Goal: Information Seeking & Learning: Find specific page/section

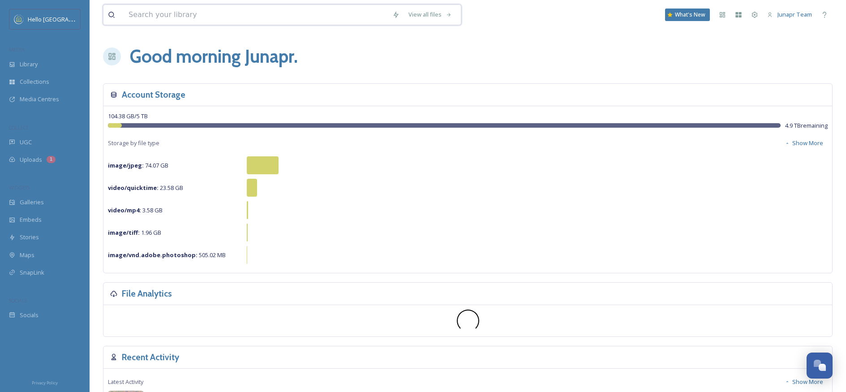
click at [217, 19] on input at bounding box center [256, 15] width 264 height 20
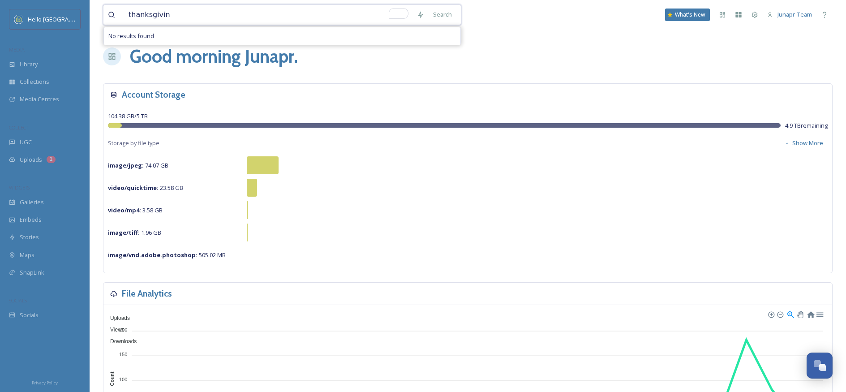
type input "[DATE]"
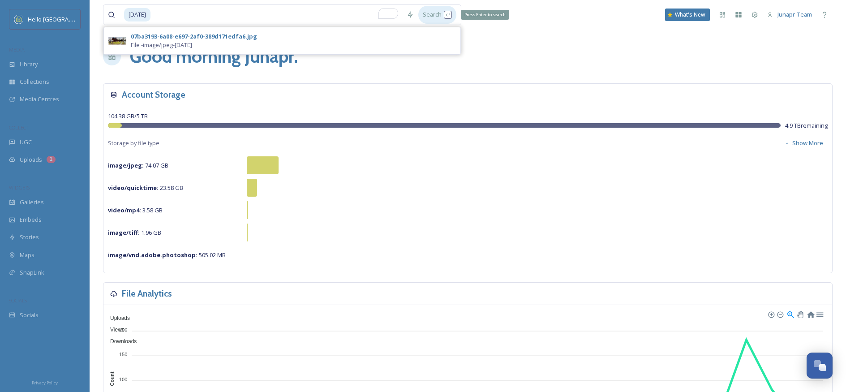
click at [429, 9] on div "Search Press Enter to search" at bounding box center [437, 14] width 38 height 17
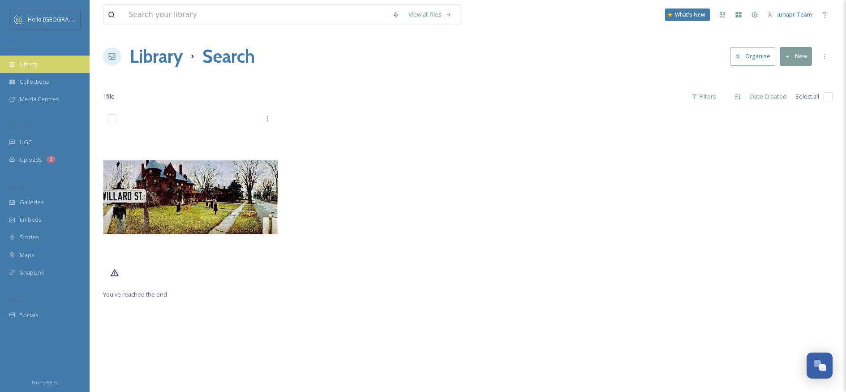
click at [58, 60] on div "Library" at bounding box center [45, 64] width 90 height 17
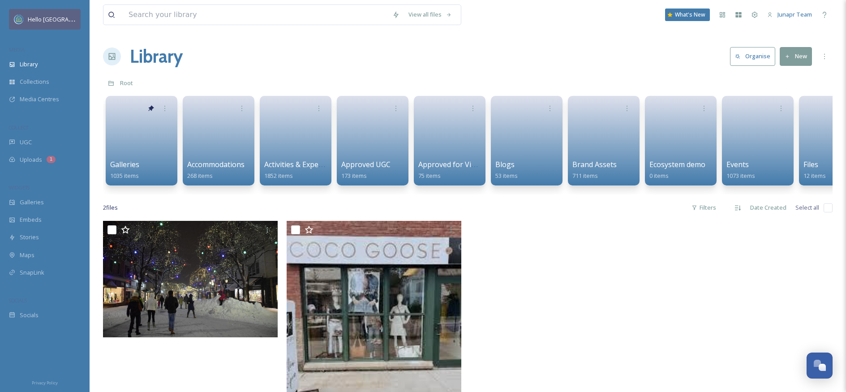
click at [60, 24] on div "Hello [GEOGRAPHIC_DATA]" at bounding box center [52, 19] width 48 height 11
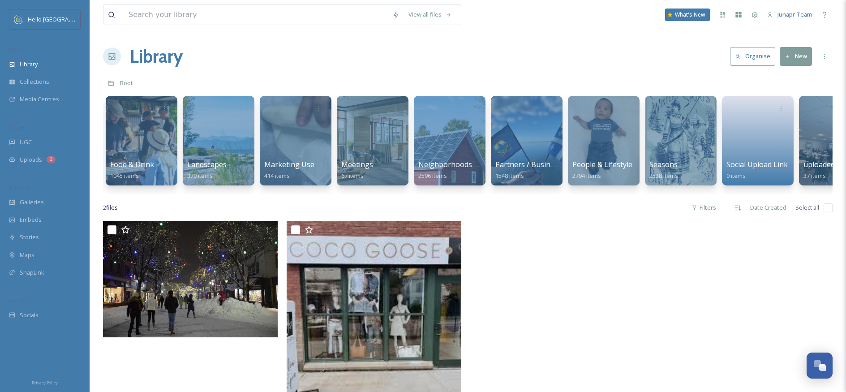
scroll to position [0, 811]
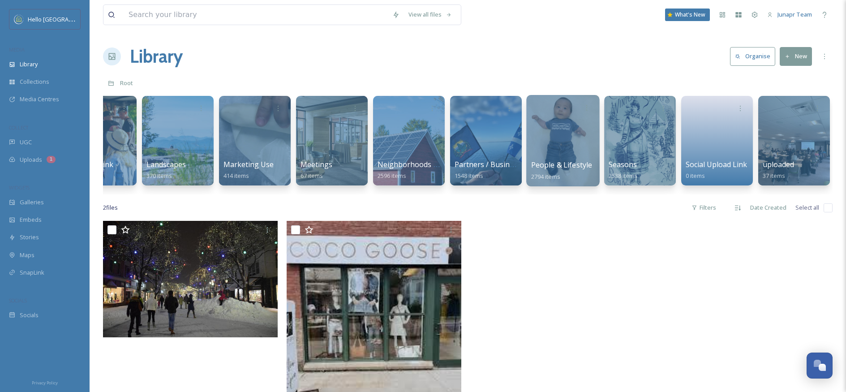
click at [564, 129] on div at bounding box center [562, 140] width 73 height 91
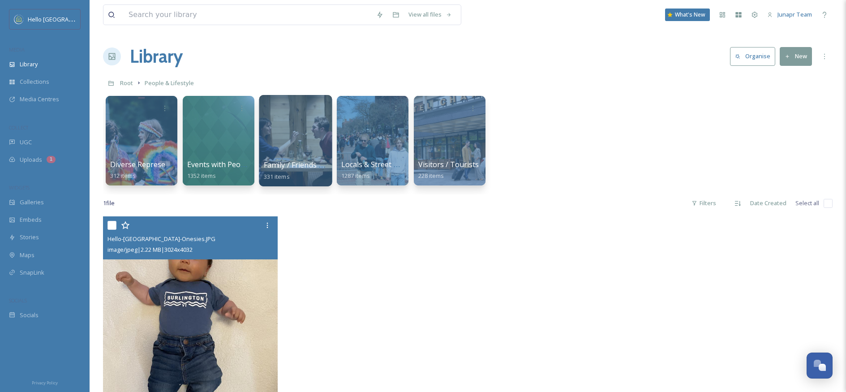
click at [305, 123] on div at bounding box center [295, 140] width 73 height 91
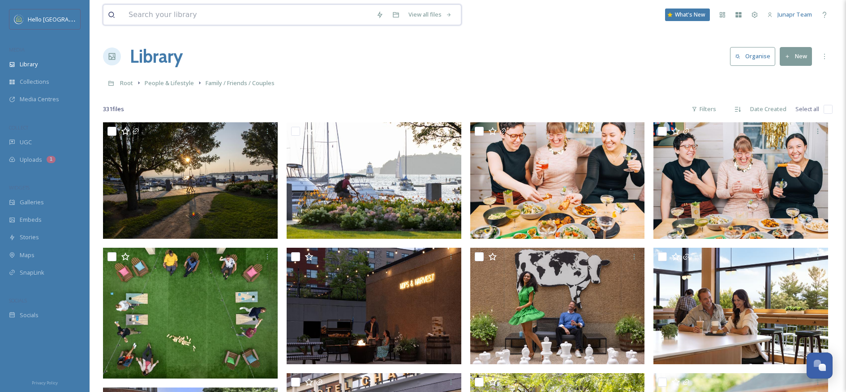
click at [206, 17] on input at bounding box center [248, 15] width 248 height 20
type input "[DATE]"
click at [444, 14] on div "Search" at bounding box center [443, 14] width 28 height 17
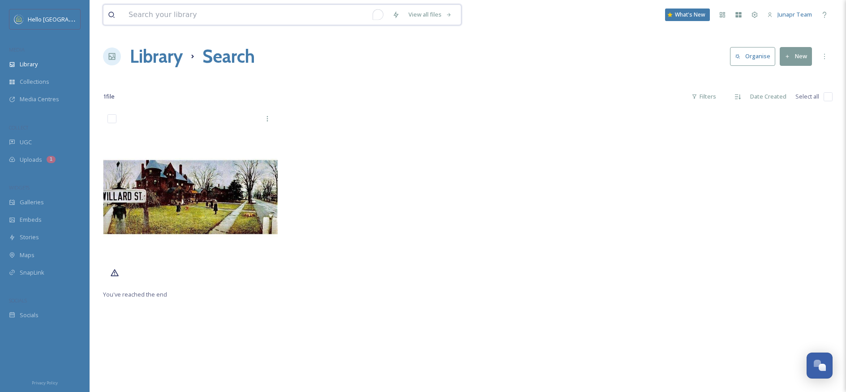
click at [214, 17] on input "To enrich screen reader interactions, please activate Accessibility in Grammarl…" at bounding box center [256, 15] width 264 height 20
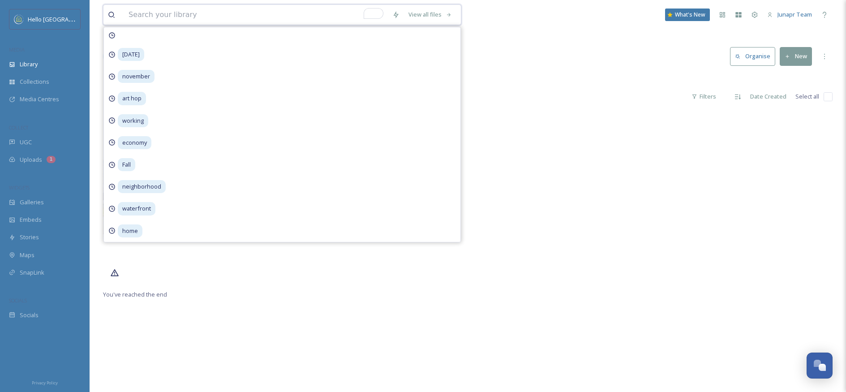
click at [158, 14] on input "To enrich screen reader interactions, please activate Accessibility in Grammarl…" at bounding box center [256, 15] width 264 height 20
paste input "GMAA"
type input "GMAA"
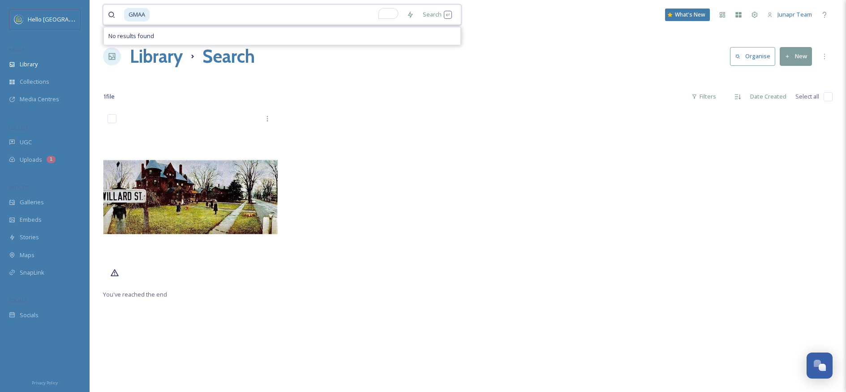
click at [166, 17] on input "To enrich screen reader interactions, please activate Accessibility in Grammarl…" at bounding box center [276, 15] width 252 height 20
click at [430, 9] on div "Search Press Enter to search" at bounding box center [437, 14] width 38 height 17
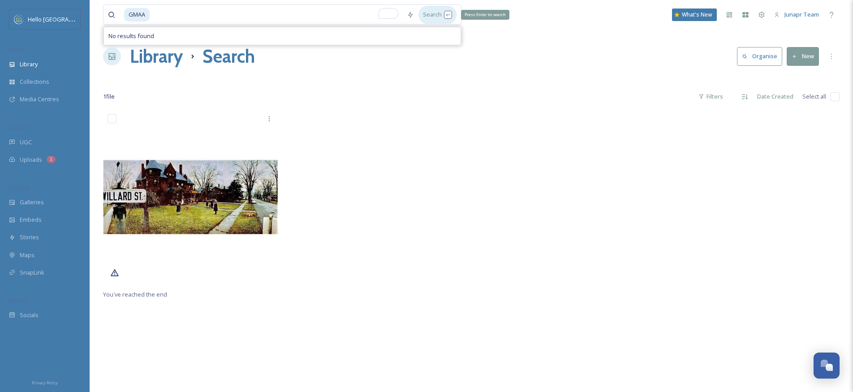
click at [430, 9] on div "Search Press Enter to search" at bounding box center [437, 14] width 38 height 17
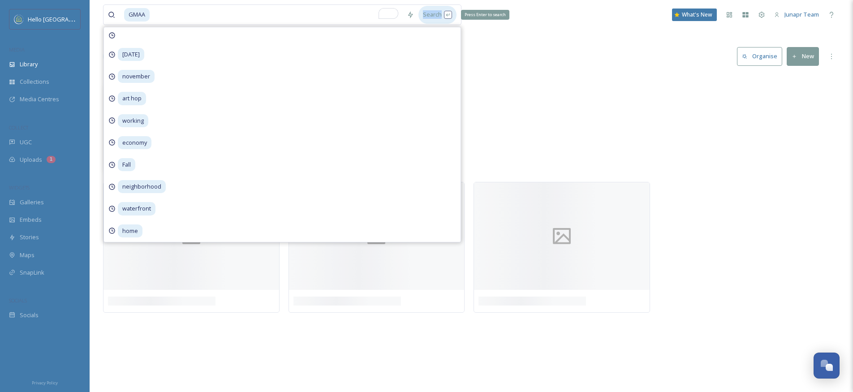
click at [430, 9] on div "Search Press Enter to search" at bounding box center [437, 14] width 38 height 17
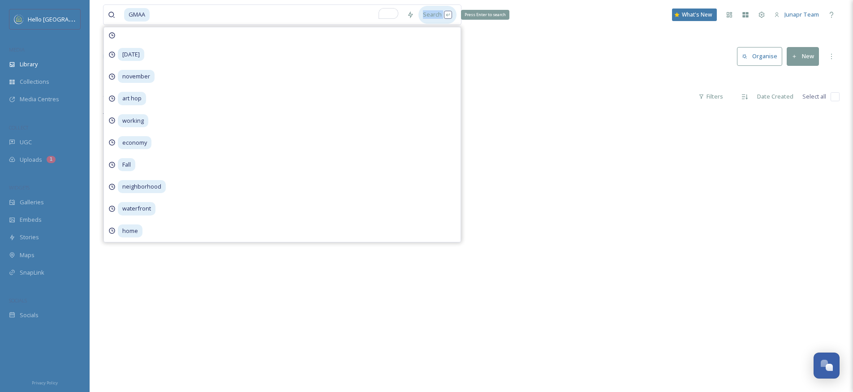
click at [430, 9] on div "Search Press Enter to search" at bounding box center [437, 14] width 38 height 17
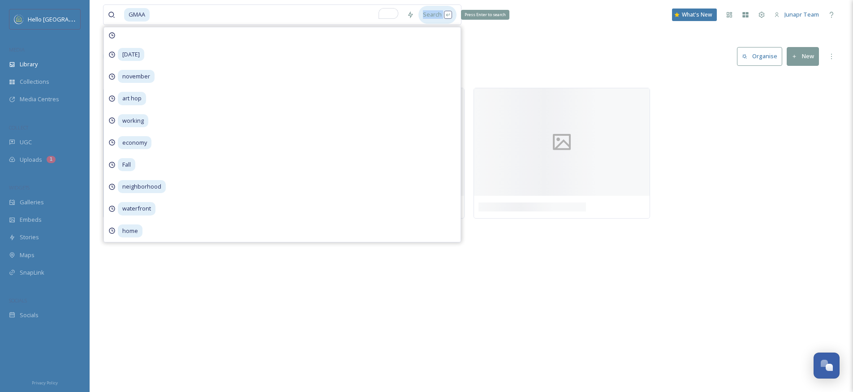
click at [430, 9] on div "Search Press Enter to search" at bounding box center [437, 14] width 38 height 17
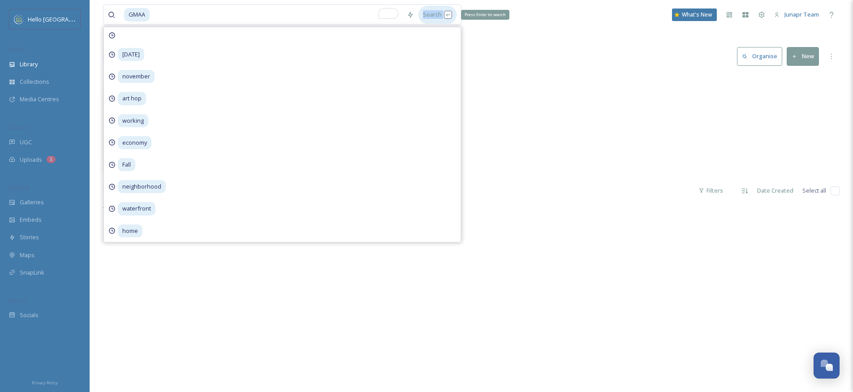
click at [430, 9] on div "Search Press Enter to search" at bounding box center [437, 14] width 38 height 17
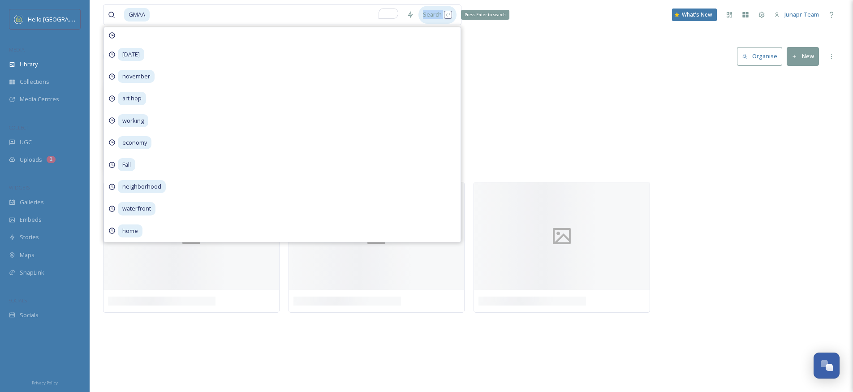
click at [430, 9] on div "Search Press Enter to search" at bounding box center [437, 14] width 38 height 17
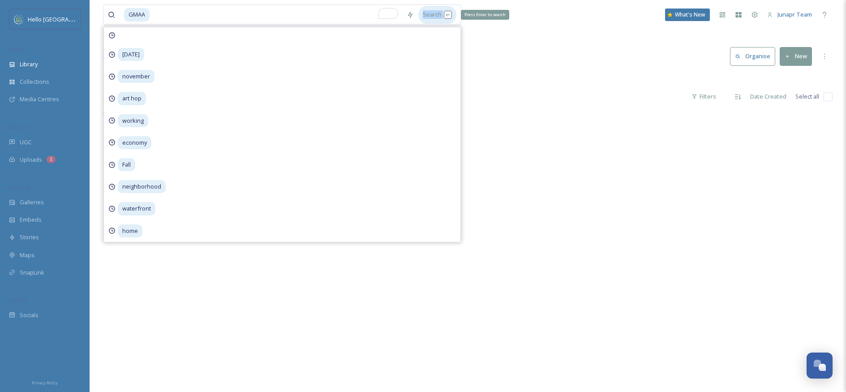
click at [430, 9] on div "Search Press Enter to search" at bounding box center [437, 14] width 38 height 17
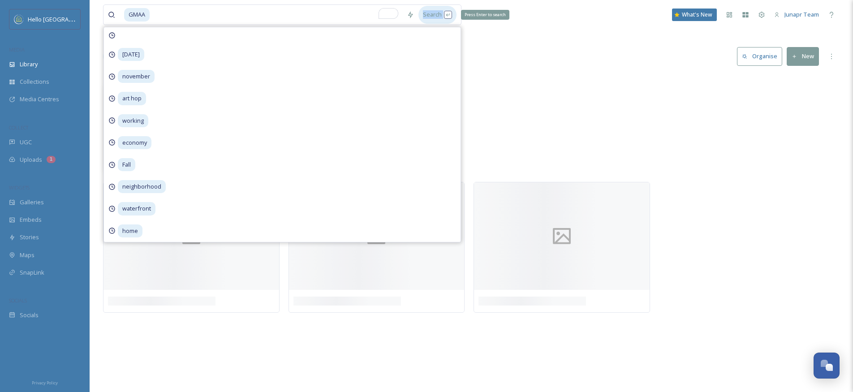
click at [430, 9] on div "Search Press Enter to search" at bounding box center [437, 14] width 38 height 17
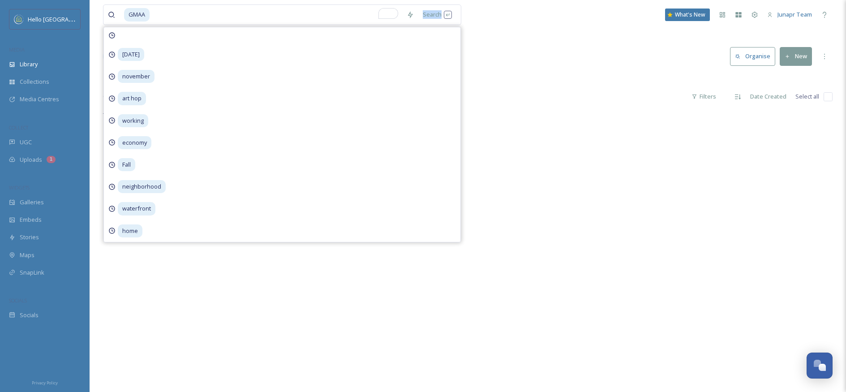
click at [560, 34] on div "GMAA Search [DATE] november art hop working economy Fall neighborhood waterfron…" at bounding box center [468, 251] width 756 height 502
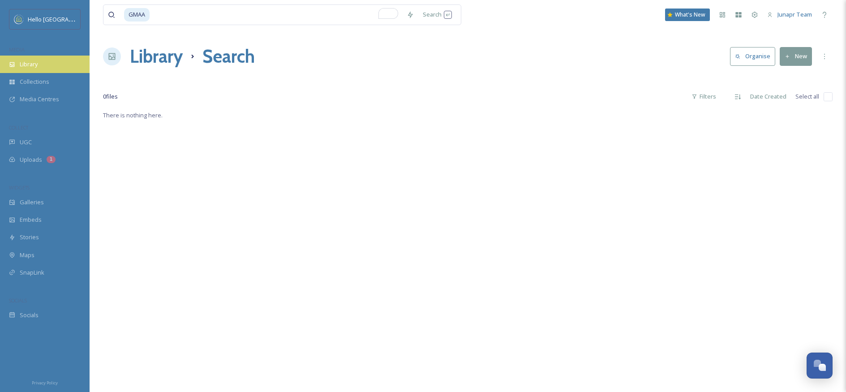
click at [40, 71] on div "Library" at bounding box center [45, 64] width 90 height 17
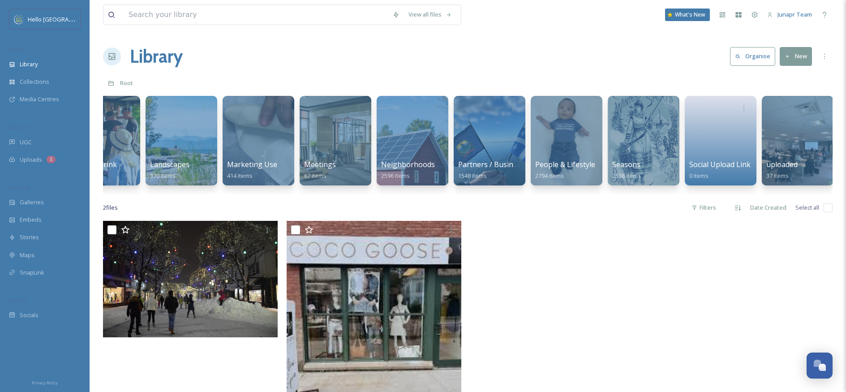
scroll to position [0, 811]
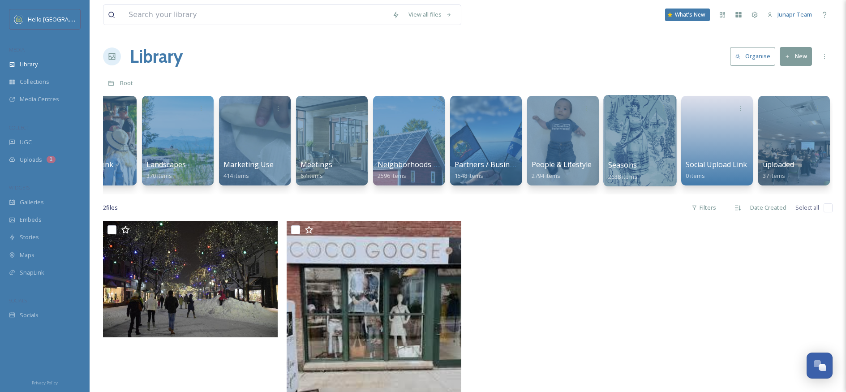
click at [637, 138] on div at bounding box center [639, 140] width 73 height 91
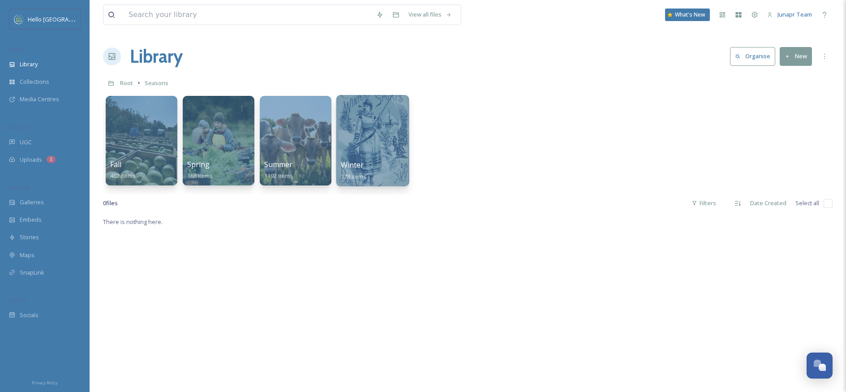
click at [394, 133] on div at bounding box center [372, 140] width 73 height 91
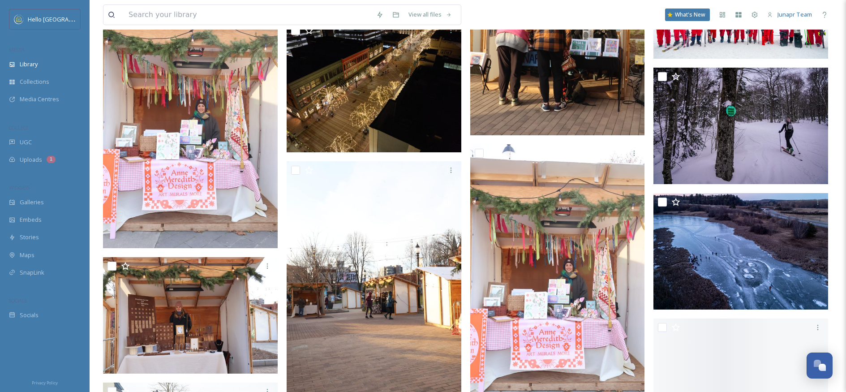
scroll to position [9649, 0]
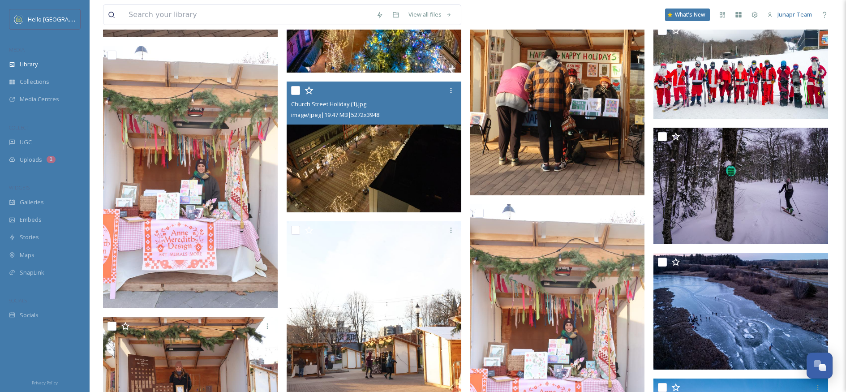
click at [348, 136] on img at bounding box center [374, 147] width 175 height 131
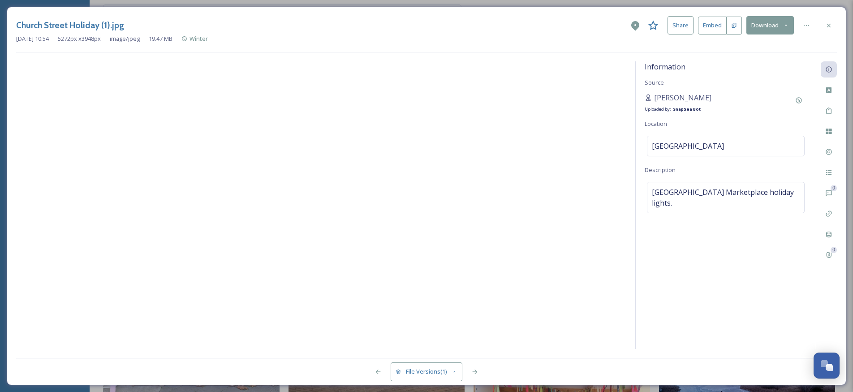
click at [835, 26] on div at bounding box center [828, 25] width 16 height 16
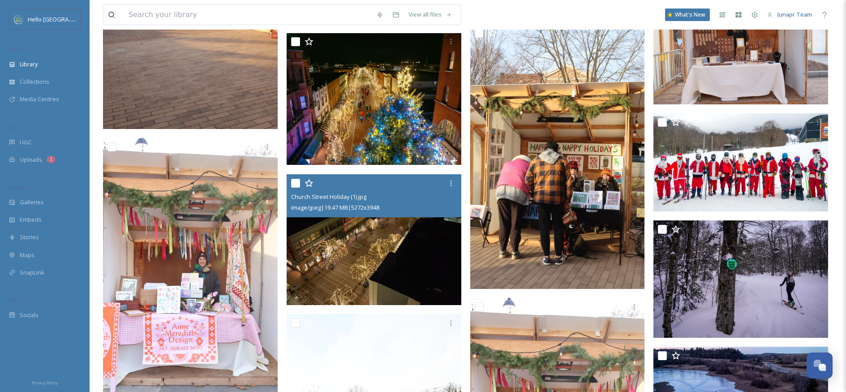
click at [826, 28] on div "View all files What's New Junapr Team" at bounding box center [467, 15] width 729 height 30
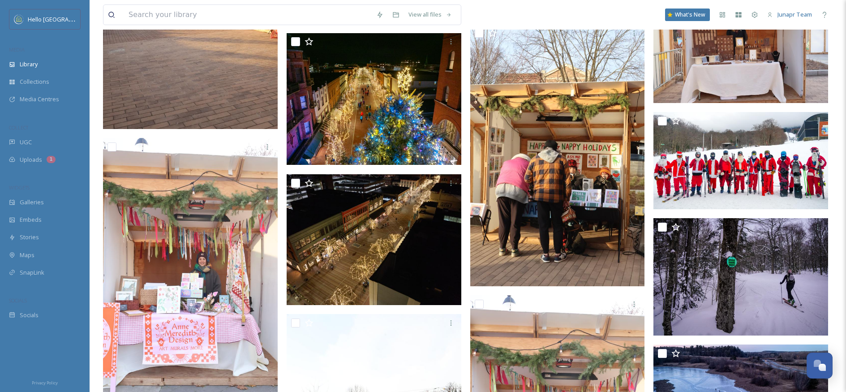
click at [543, 161] on img at bounding box center [557, 155] width 175 height 262
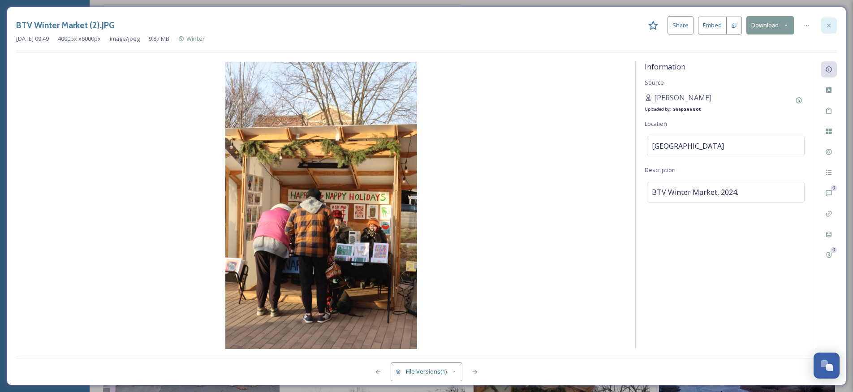
click at [828, 26] on icon at bounding box center [829, 25] width 4 height 4
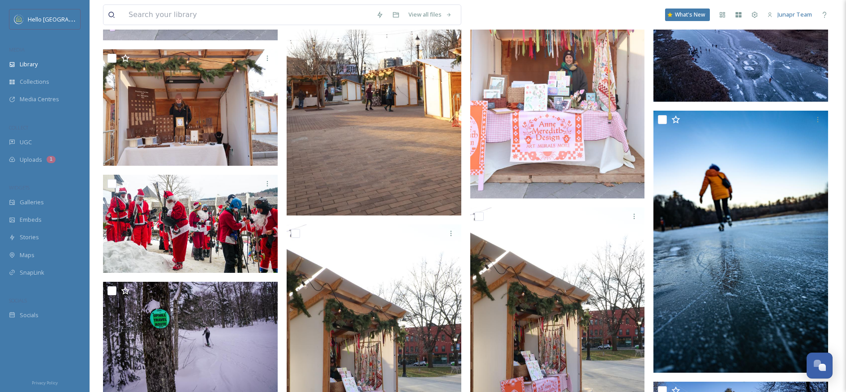
scroll to position [9918, 0]
click at [403, 174] on img at bounding box center [374, 84] width 175 height 262
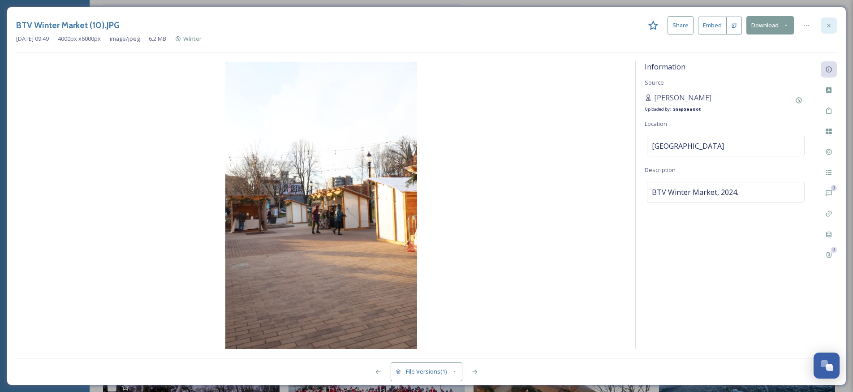
click at [832, 25] on div at bounding box center [828, 25] width 16 height 16
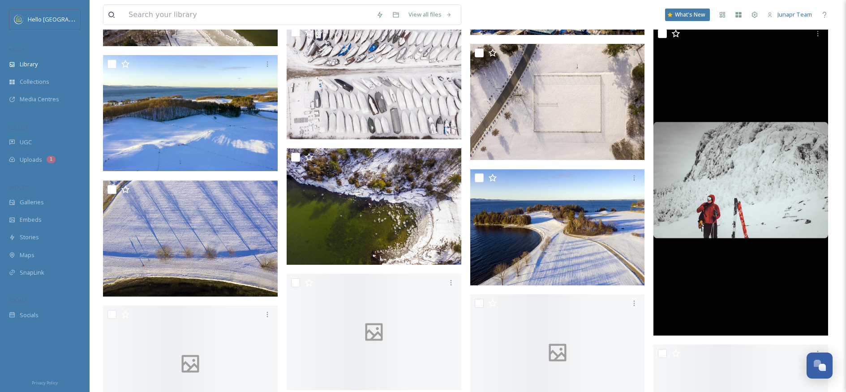
scroll to position [21372, 0]
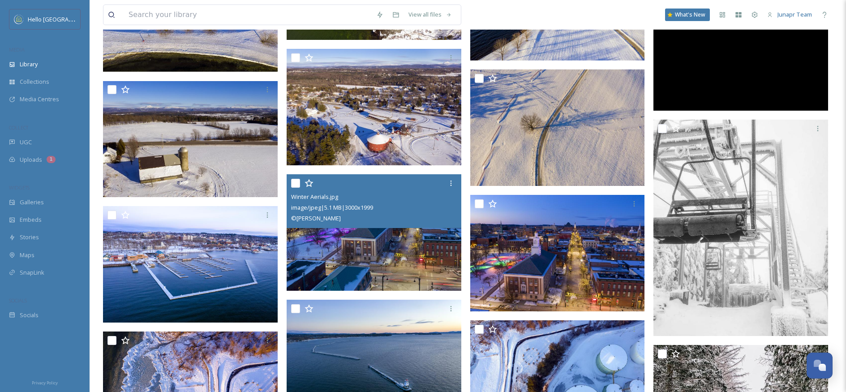
click at [425, 216] on div "© [PERSON_NAME]" at bounding box center [375, 218] width 168 height 11
click at [405, 249] on img at bounding box center [374, 232] width 175 height 116
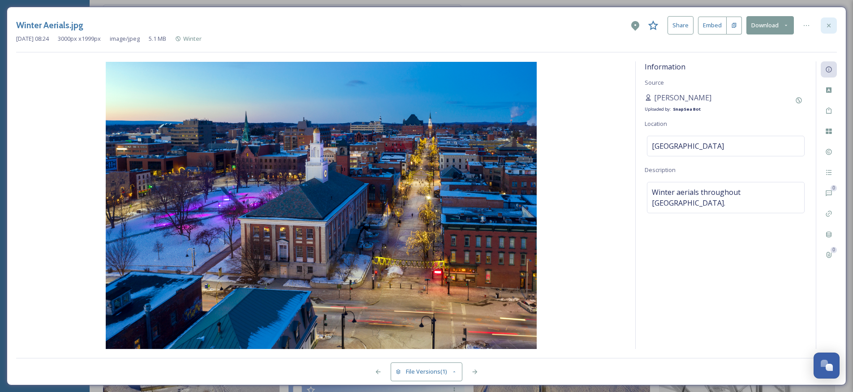
click at [832, 29] on div at bounding box center [828, 25] width 16 height 16
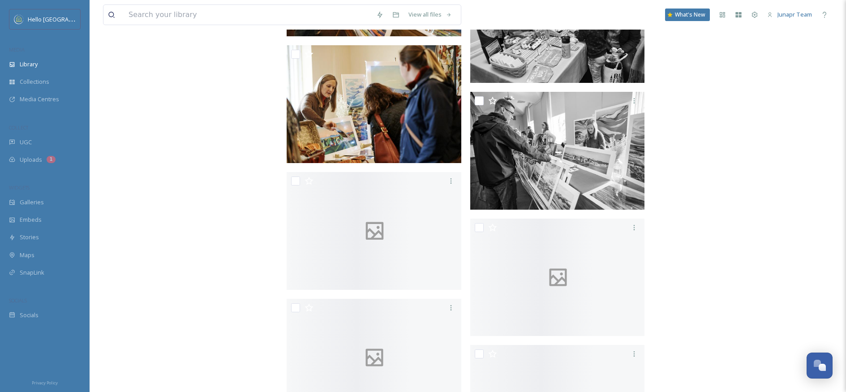
scroll to position [30295, 0]
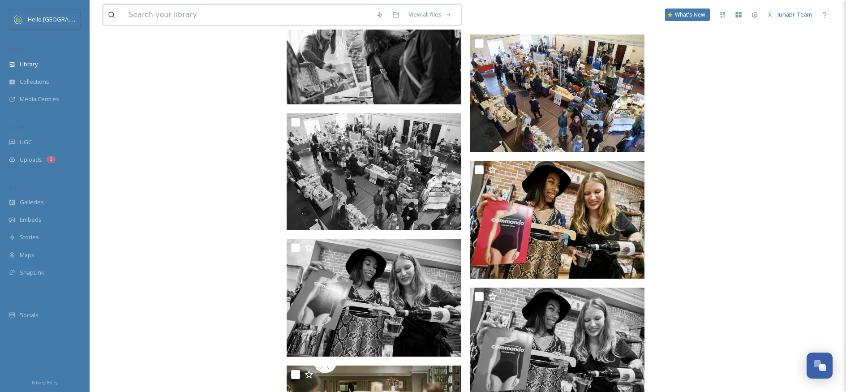
click at [268, 21] on input at bounding box center [248, 15] width 248 height 20
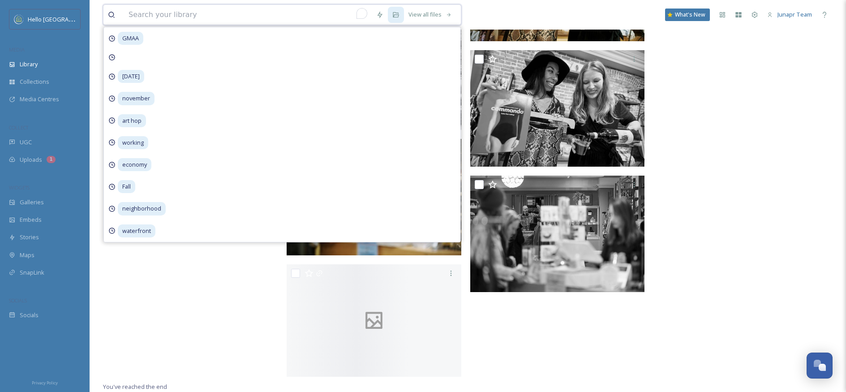
paste input "Turkey Trot"
type input "Turkey Trot"
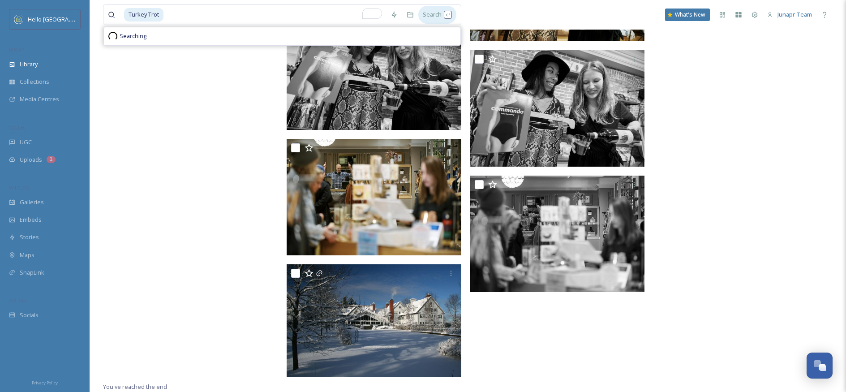
click at [446, 14] on div "Search" at bounding box center [437, 14] width 38 height 17
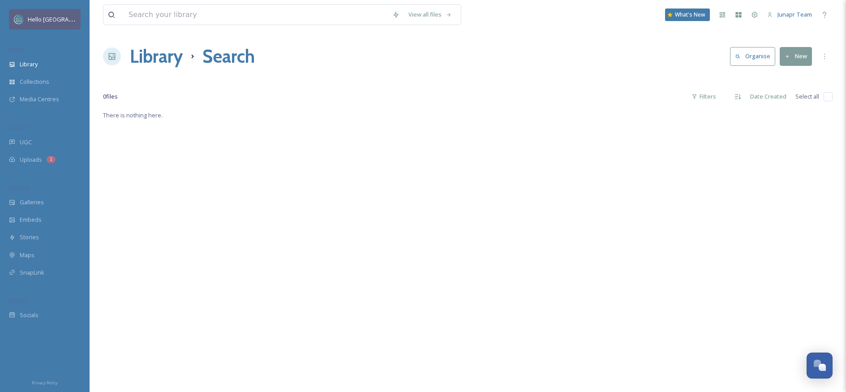
click at [44, 26] on div "Hello [GEOGRAPHIC_DATA]" at bounding box center [45, 19] width 72 height 21
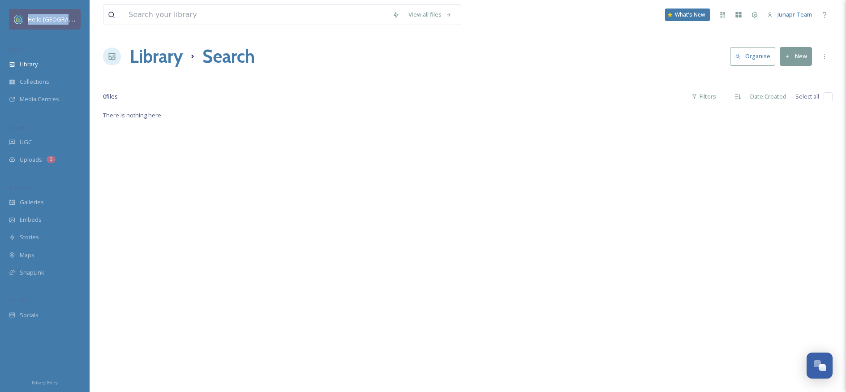
click at [44, 26] on div "Hello [GEOGRAPHIC_DATA]" at bounding box center [45, 19] width 72 height 21
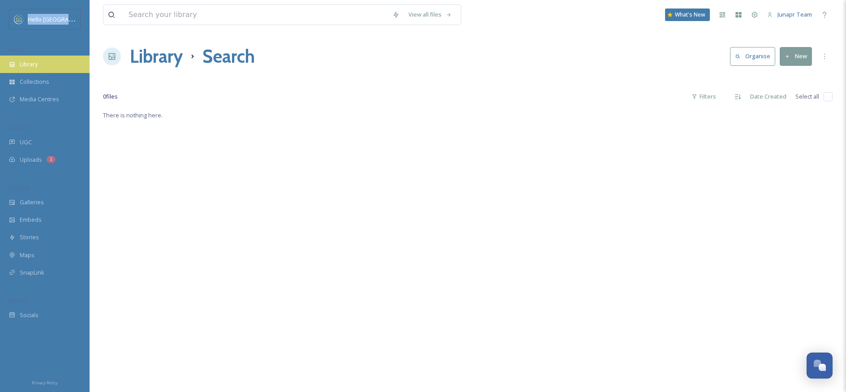
click at [67, 62] on div "Library" at bounding box center [45, 64] width 90 height 17
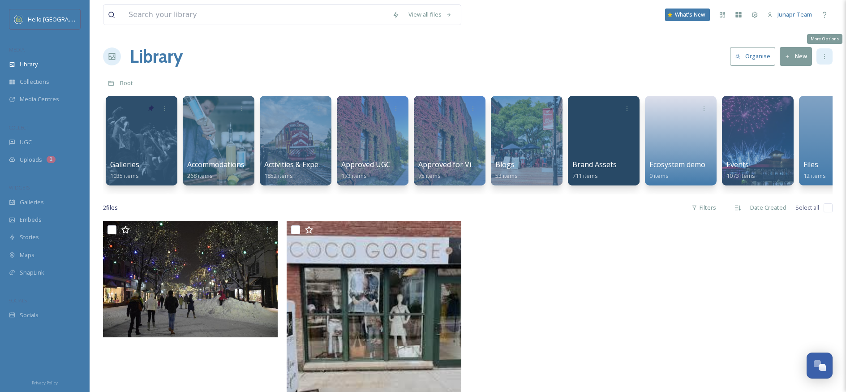
click at [819, 60] on div "More Options" at bounding box center [824, 56] width 16 height 16
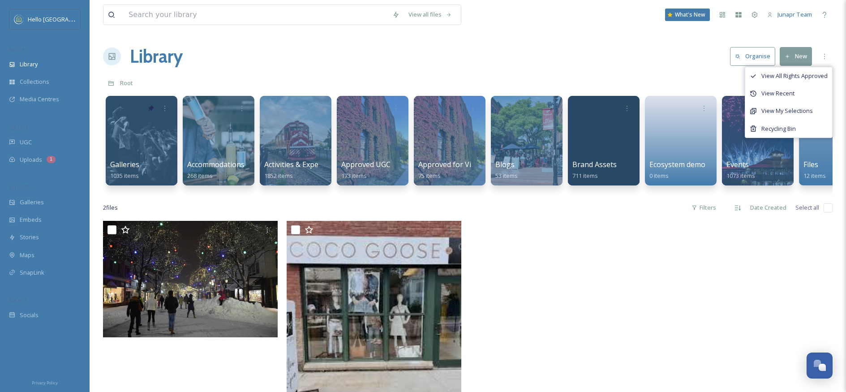
click at [649, 50] on div "Library Organise New View All Rights Approved View Recent View My Selections Re…" at bounding box center [467, 56] width 729 height 27
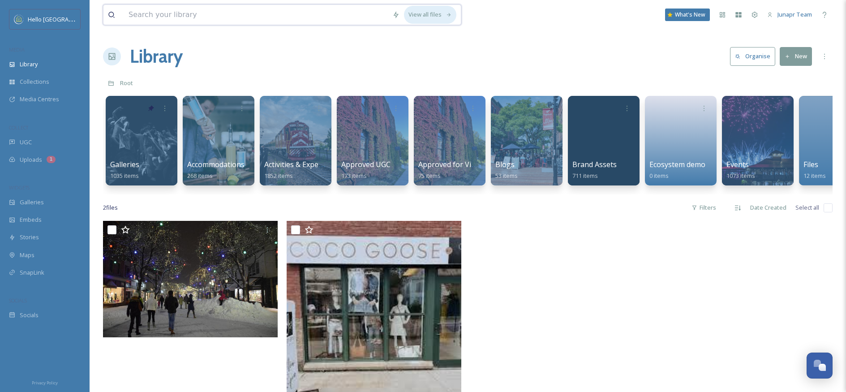
click at [432, 14] on div "View all files" at bounding box center [430, 14] width 52 height 17
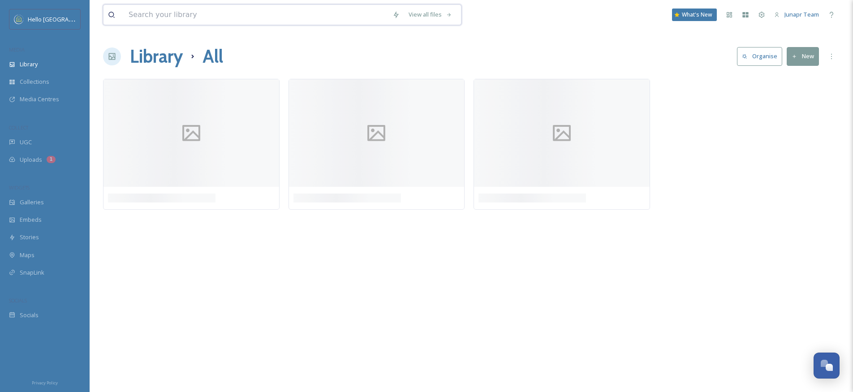
click at [432, 14] on div "View all files" at bounding box center [430, 14] width 52 height 17
click at [454, 13] on div "View all files" at bounding box center [430, 14] width 52 height 17
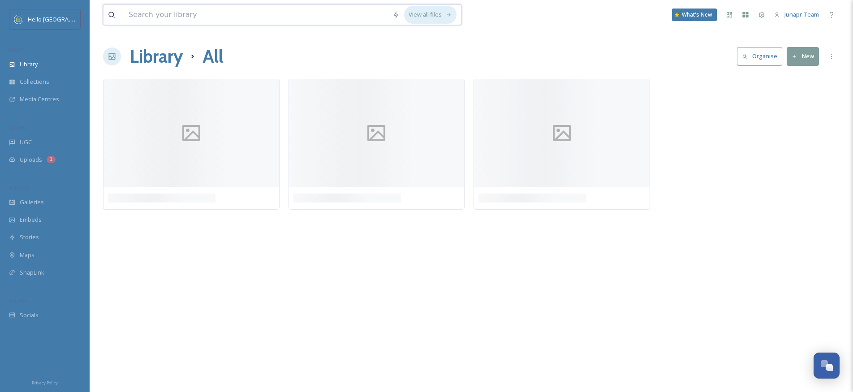
click at [454, 13] on div "View all files" at bounding box center [430, 14] width 52 height 17
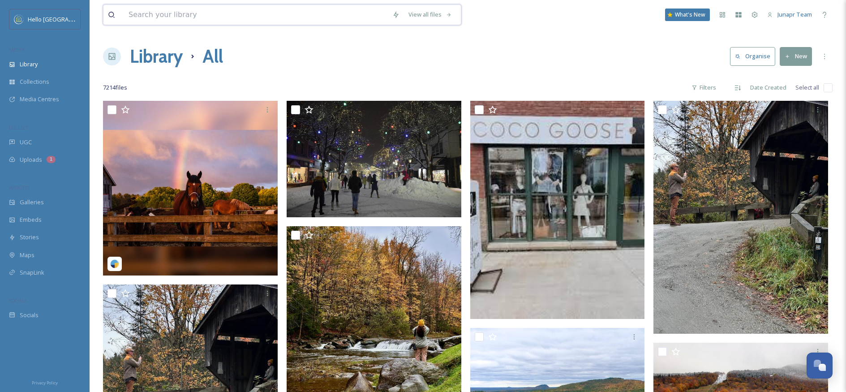
click at [194, 14] on input at bounding box center [256, 15] width 264 height 20
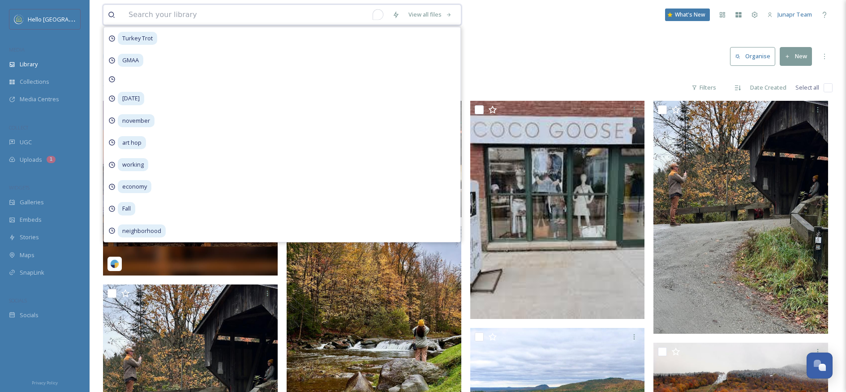
paste input "Turkey Trot"
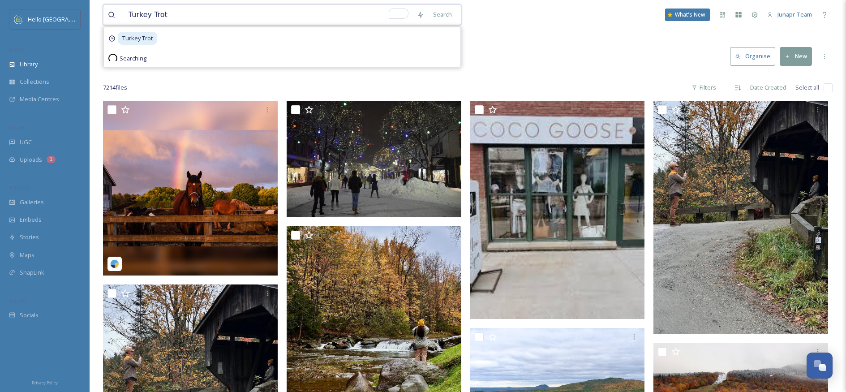
click at [162, 16] on input "Turkey Trot" at bounding box center [268, 15] width 288 height 20
type input "Turke"
click at [142, 16] on span "Turke" at bounding box center [136, 14] width 25 height 13
click at [191, 13] on input "To enrich screen reader interactions, please activate Accessibility in Grammarl…" at bounding box center [296, 15] width 211 height 20
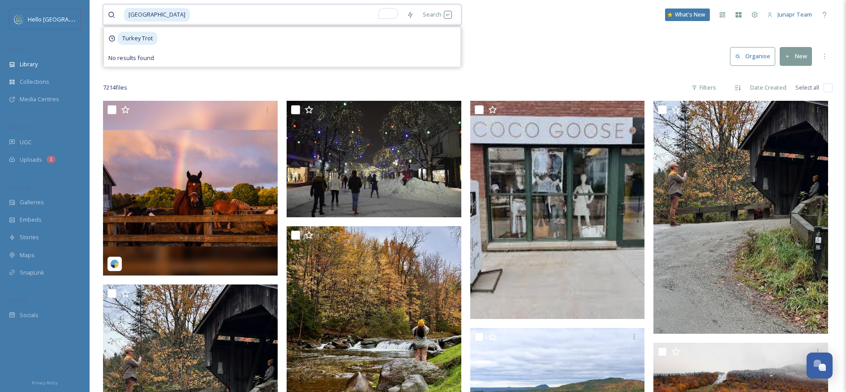
click at [191, 13] on input "To enrich screen reader interactions, please activate Accessibility in Grammarl…" at bounding box center [296, 15] width 211 height 20
drag, startPoint x: 193, startPoint y: 15, endPoint x: 103, endPoint y: 10, distance: 90.6
click at [103, 10] on div "Turkey Search Turkey Trot No results found" at bounding box center [282, 14] width 358 height 21
type input "T"
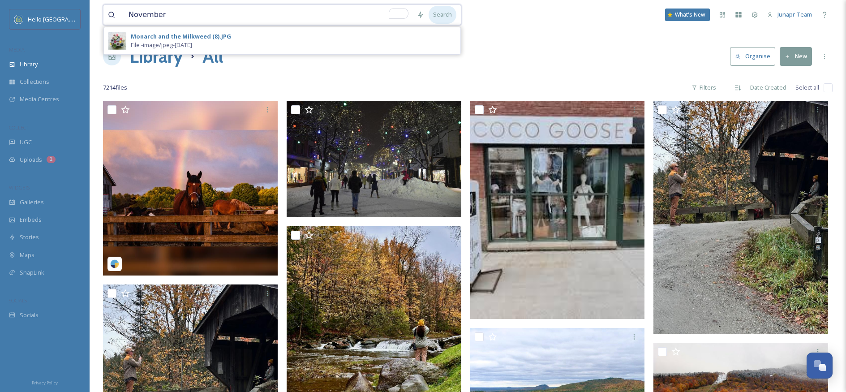
type input "November"
click at [445, 11] on div "Search" at bounding box center [443, 14] width 28 height 17
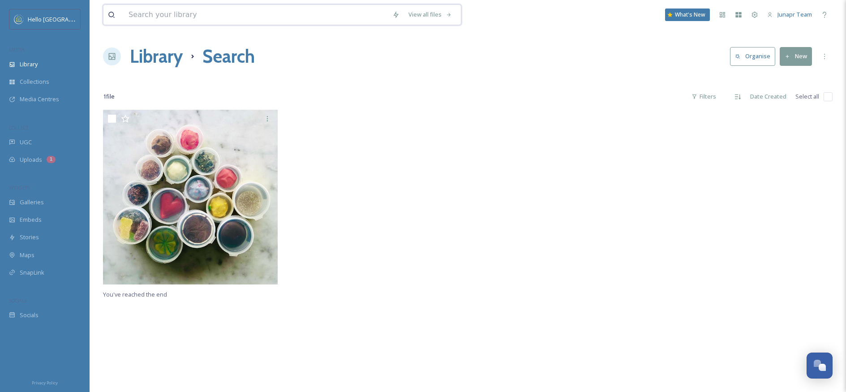
click at [208, 12] on input at bounding box center [256, 15] width 264 height 20
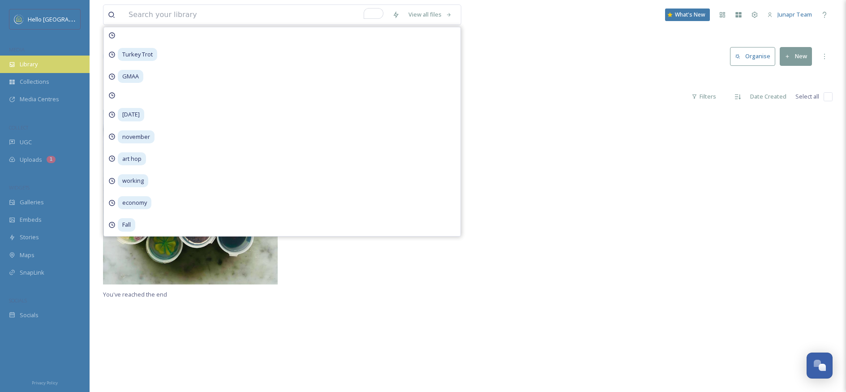
click at [61, 63] on div "Library" at bounding box center [45, 64] width 90 height 17
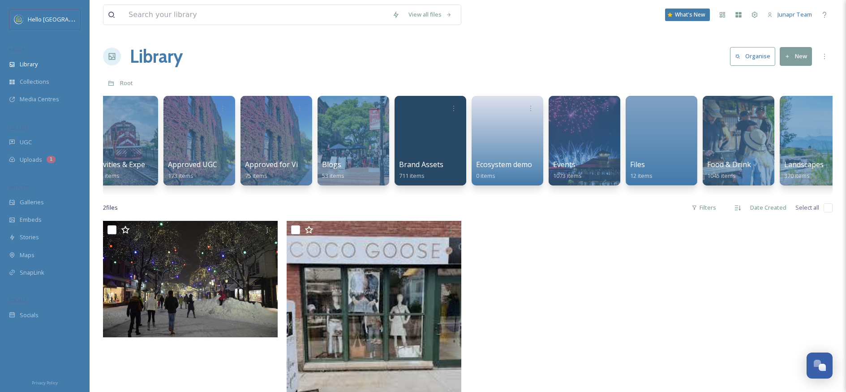
scroll to position [0, 205]
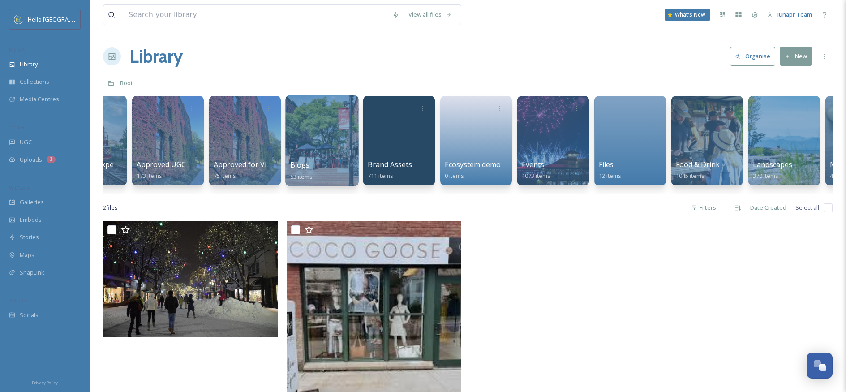
click at [292, 136] on div at bounding box center [321, 140] width 73 height 91
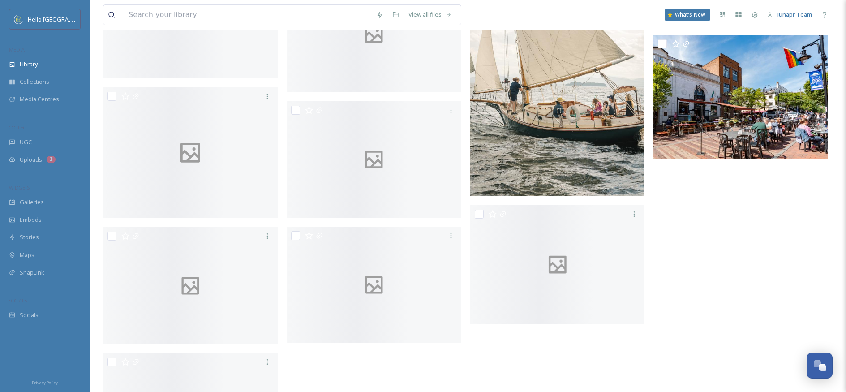
scroll to position [2055, 0]
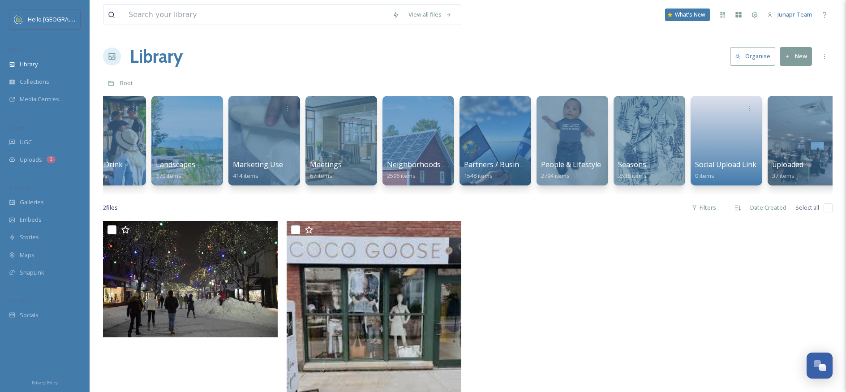
scroll to position [0, 811]
